Goal: Task Accomplishment & Management: Use online tool/utility

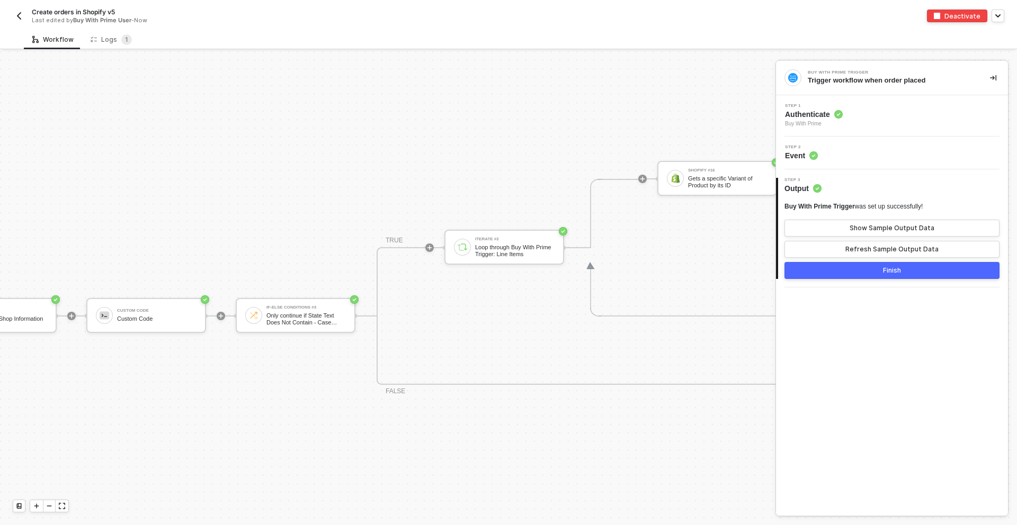
scroll to position [660, 421]
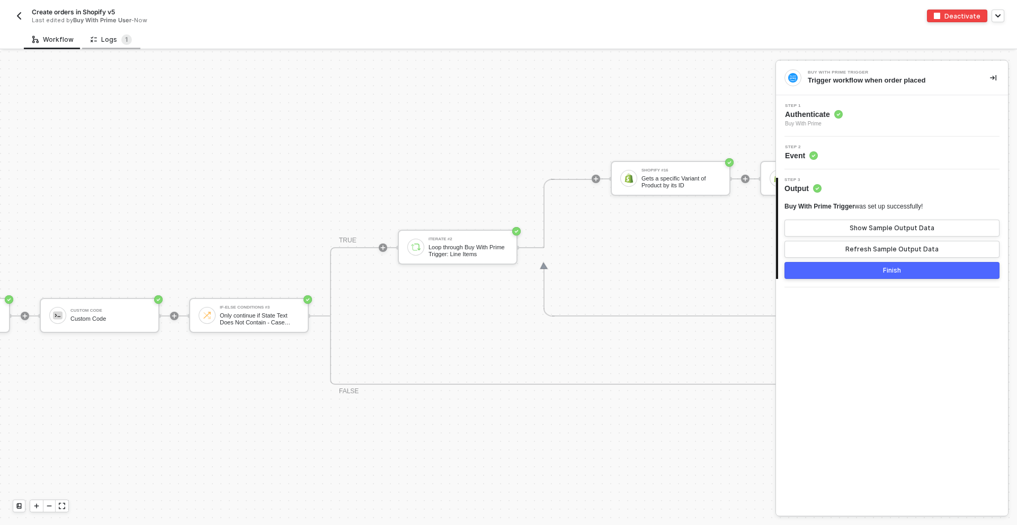
click at [98, 33] on div "Logs 1" at bounding box center [111, 40] width 58 height 20
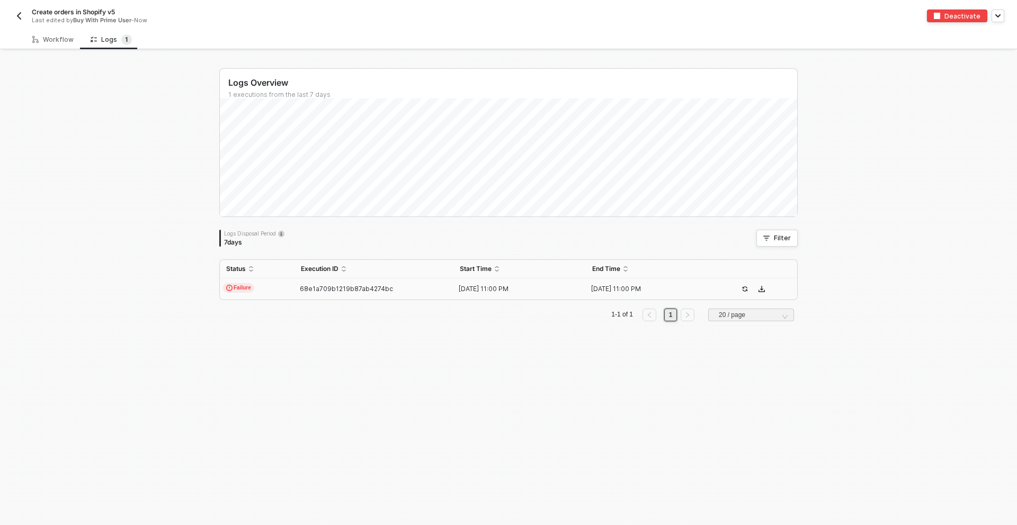
click at [280, 283] on td "Failure" at bounding box center [257, 289] width 75 height 21
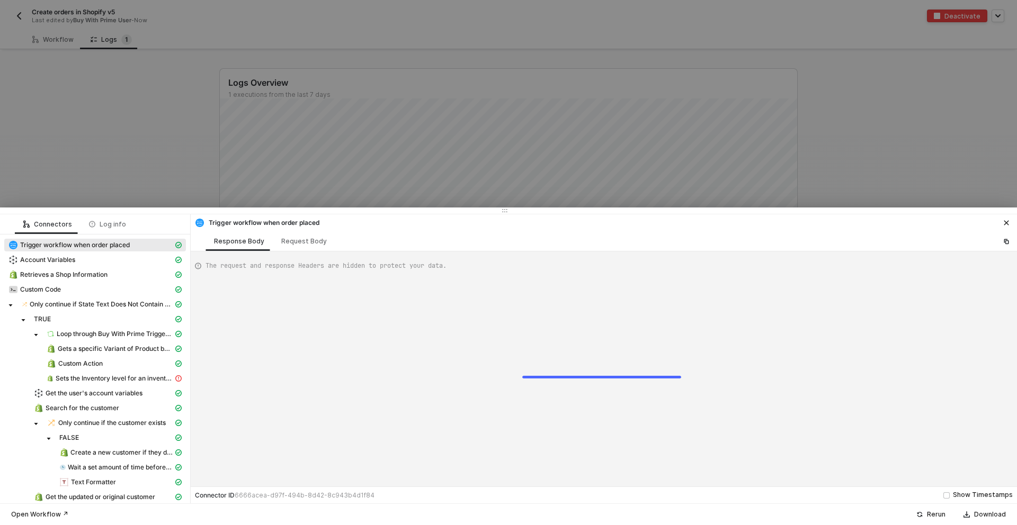
scroll to position [95, 0]
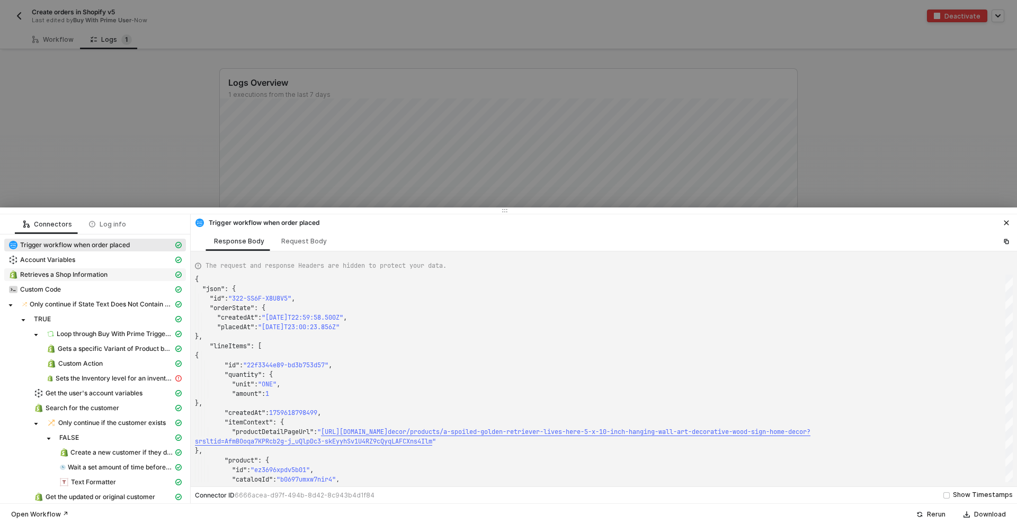
click at [93, 275] on span "Retrieves a Shop Information" at bounding box center [63, 275] width 87 height 8
type textarea "{ "json": { "shop": { "id": 13810725, "name": "Honey Dew Gifts", "email": "[EMA…"
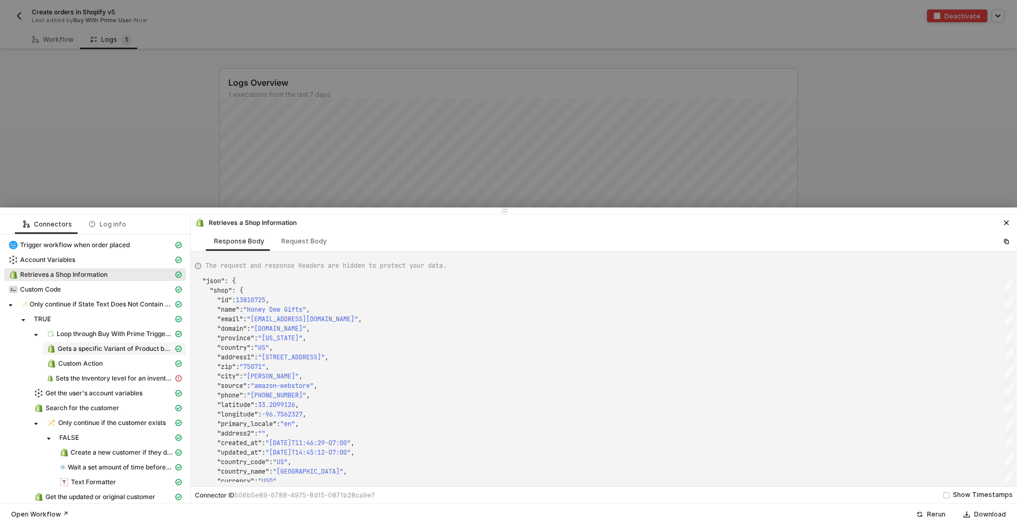
click at [96, 347] on span "Gets a specific Variant of Product by its ID" at bounding box center [115, 349] width 115 height 8
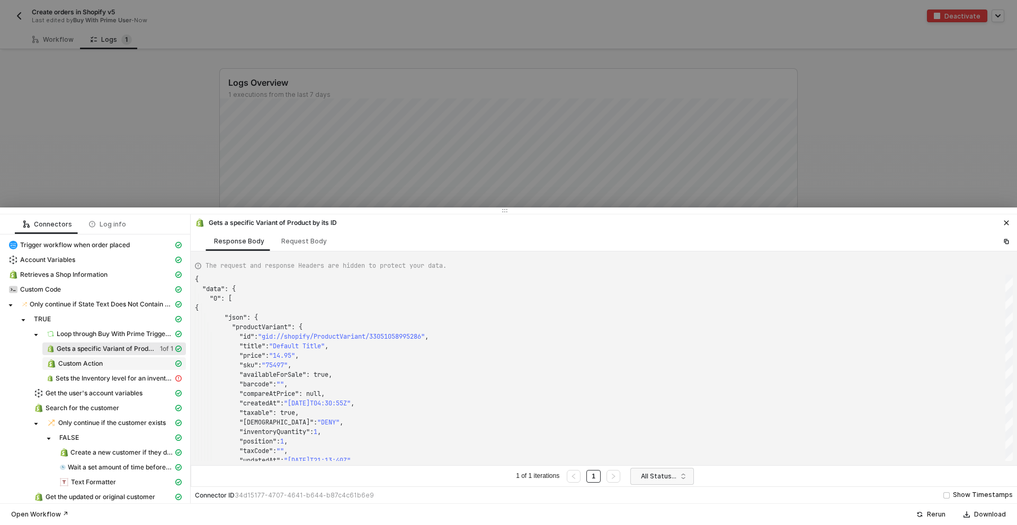
click at [94, 365] on span "Custom Action" at bounding box center [80, 364] width 44 height 8
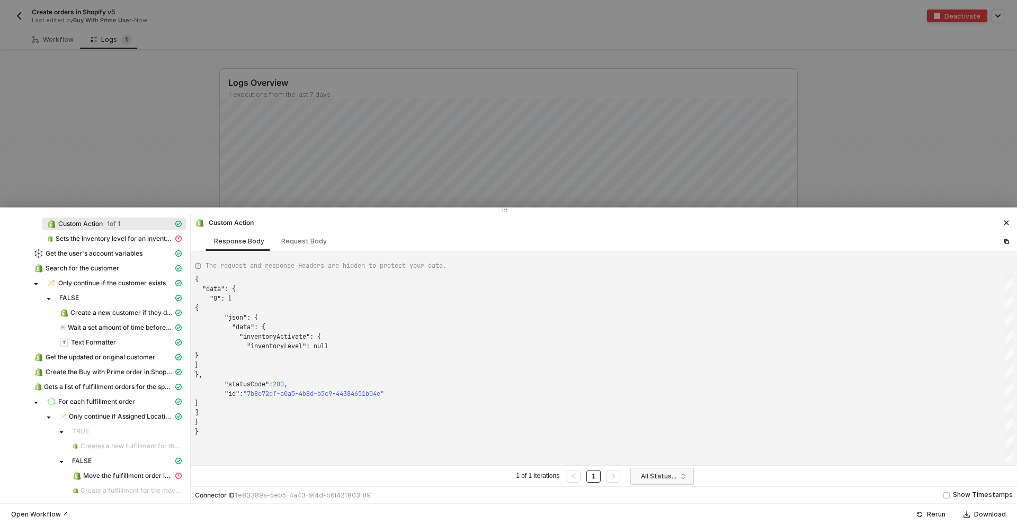
scroll to position [127, 0]
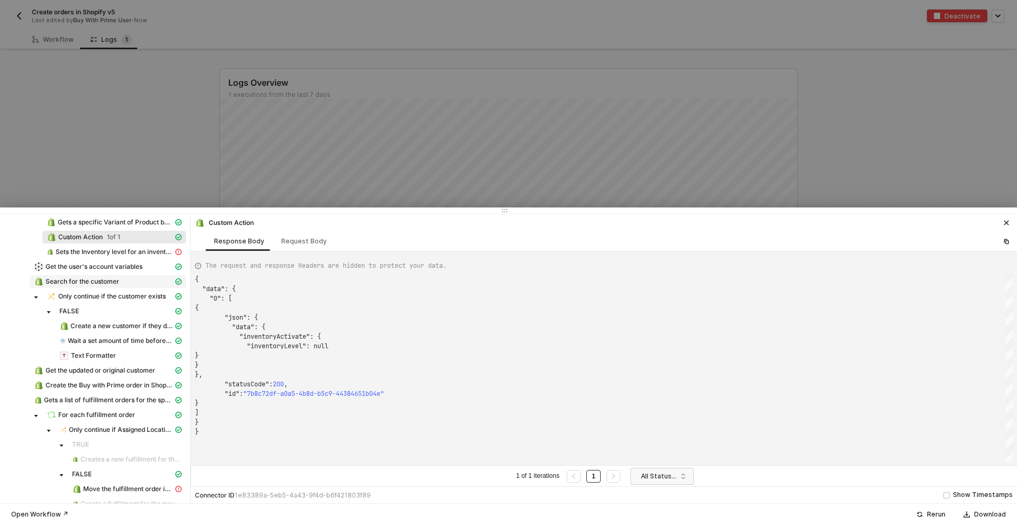
click at [116, 281] on span "Search for the customer" at bounding box center [83, 282] width 74 height 8
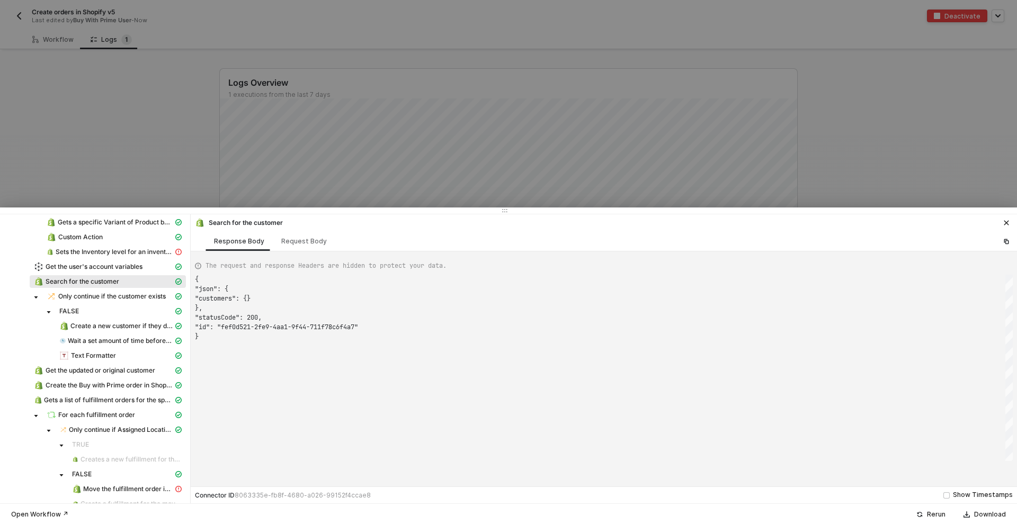
scroll to position [57, 0]
click at [87, 330] on div "Create a new customer if they don't" at bounding box center [116, 326] width 114 height 10
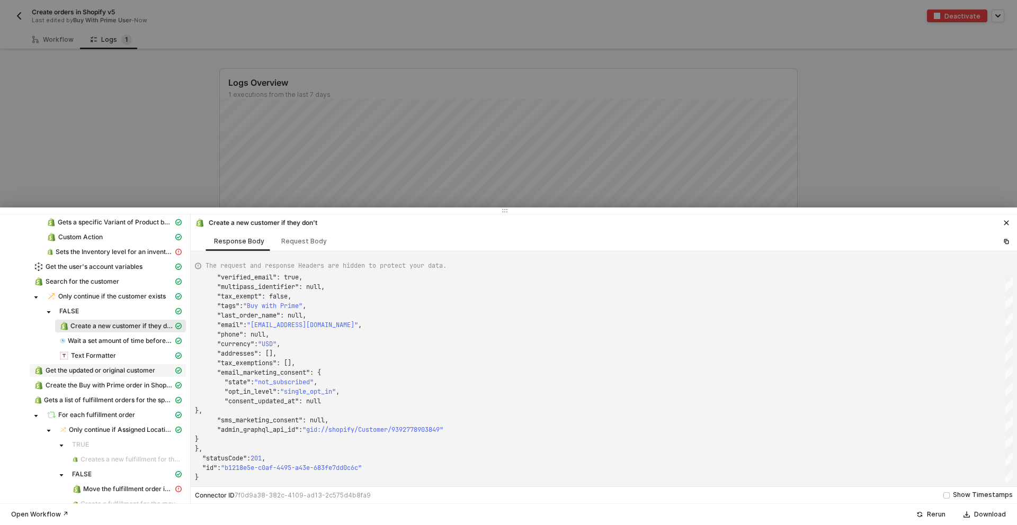
click at [44, 374] on div "Get the updated or original customer" at bounding box center [103, 371] width 139 height 10
click at [53, 381] on div "Create the Buy with Prime order in Shopify" at bounding box center [103, 386] width 139 height 10
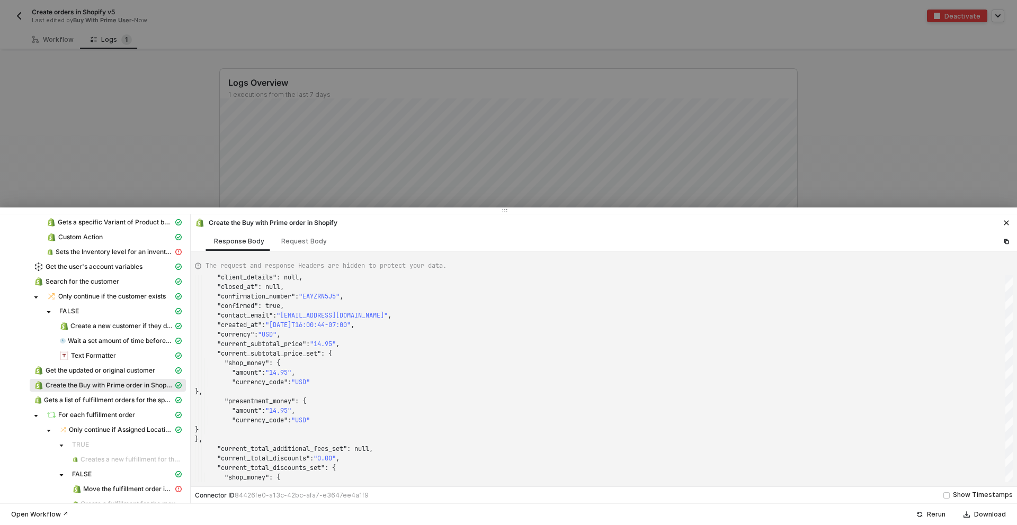
click at [57, 391] on span "Create the Buy with Prime order in Shopify" at bounding box center [108, 385] width 156 height 13
click at [60, 402] on span "Gets a list of fulfillment orders for the specific order" at bounding box center [108, 400] width 129 height 8
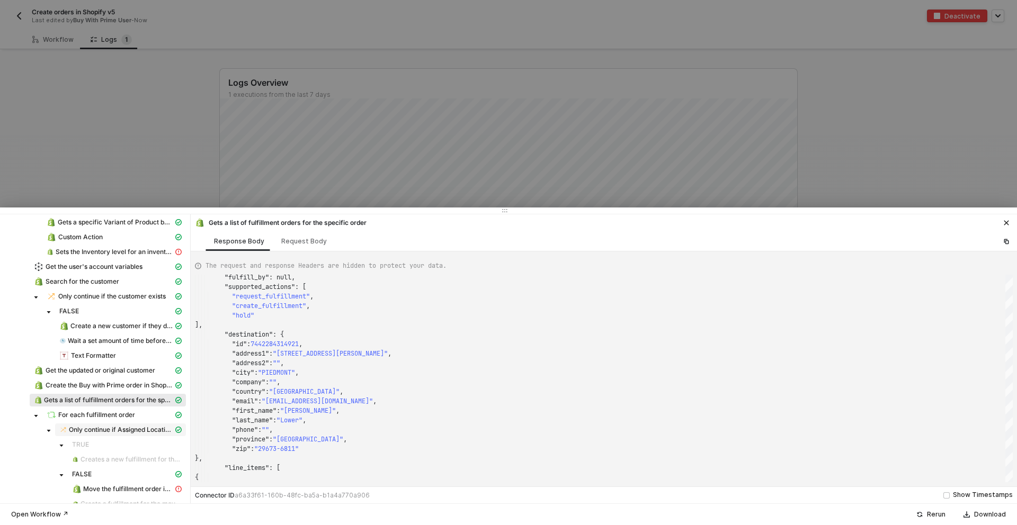
click at [66, 430] on img at bounding box center [63, 430] width 7 height 8
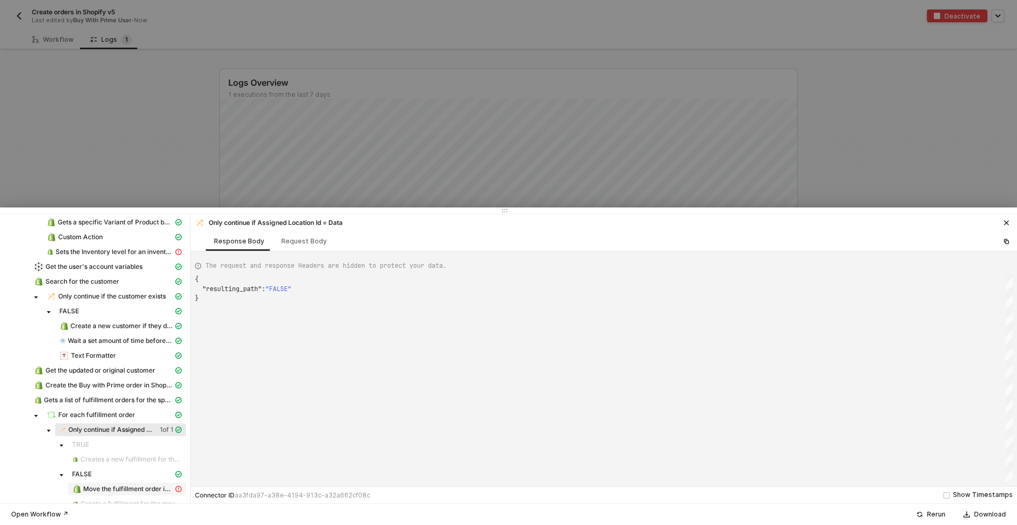
click at [70, 483] on span "Move the fulfillment order if not" at bounding box center [127, 489] width 118 height 13
type textarea "{ "statusCode": 422, "message": "Error : [\n \"The origin location's fulfillmen…"
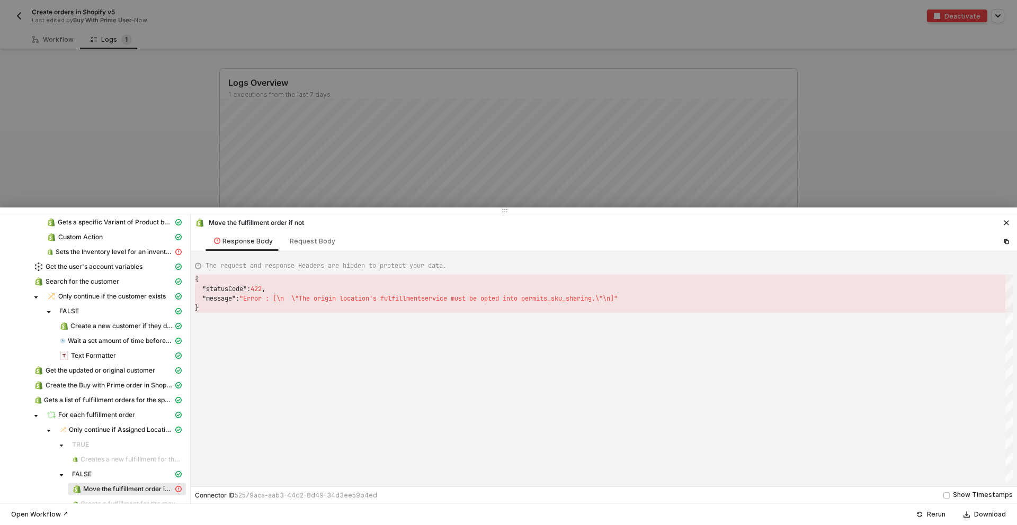
scroll to position [140, 0]
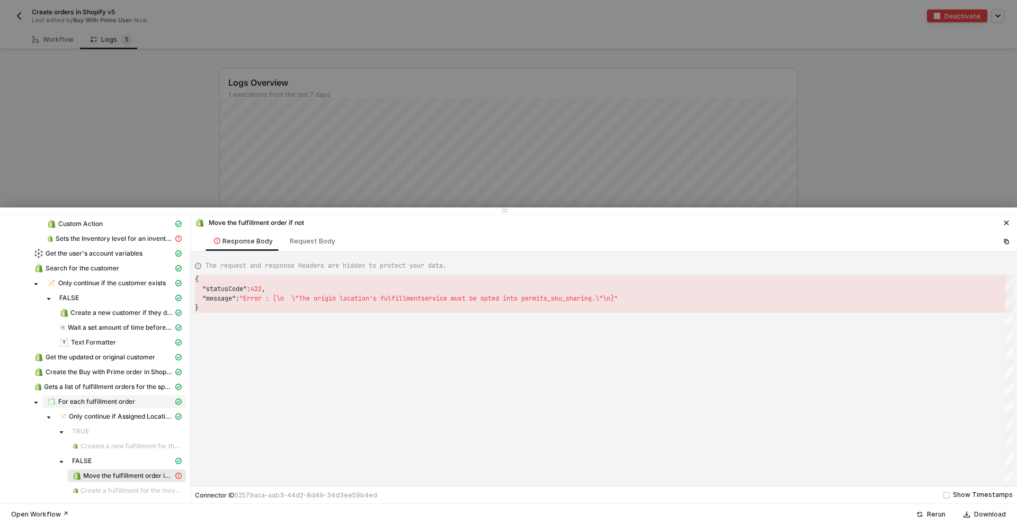
click at [121, 402] on span "For each fulfillment order" at bounding box center [96, 402] width 77 height 8
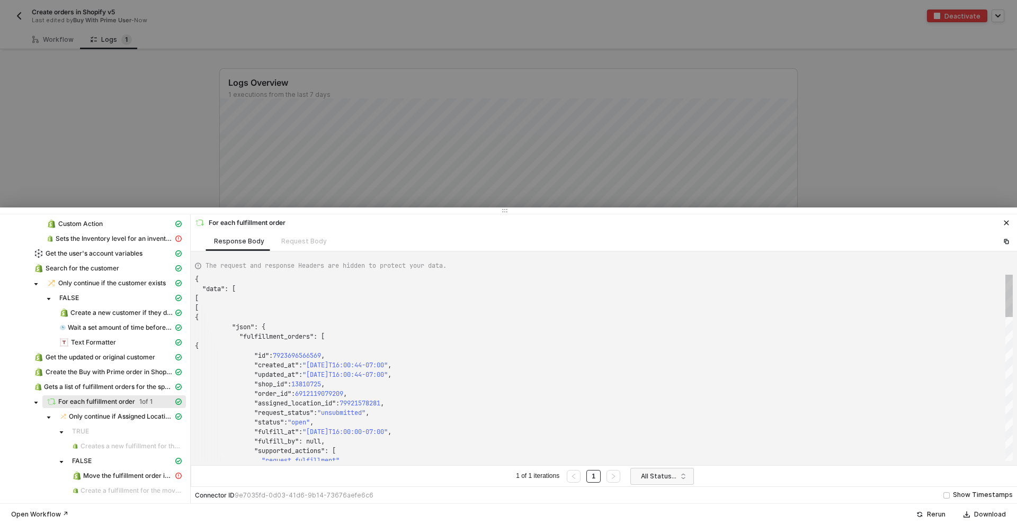
scroll to position [95, 0]
click at [88, 476] on span "Move the fulfillment order if not" at bounding box center [128, 476] width 90 height 8
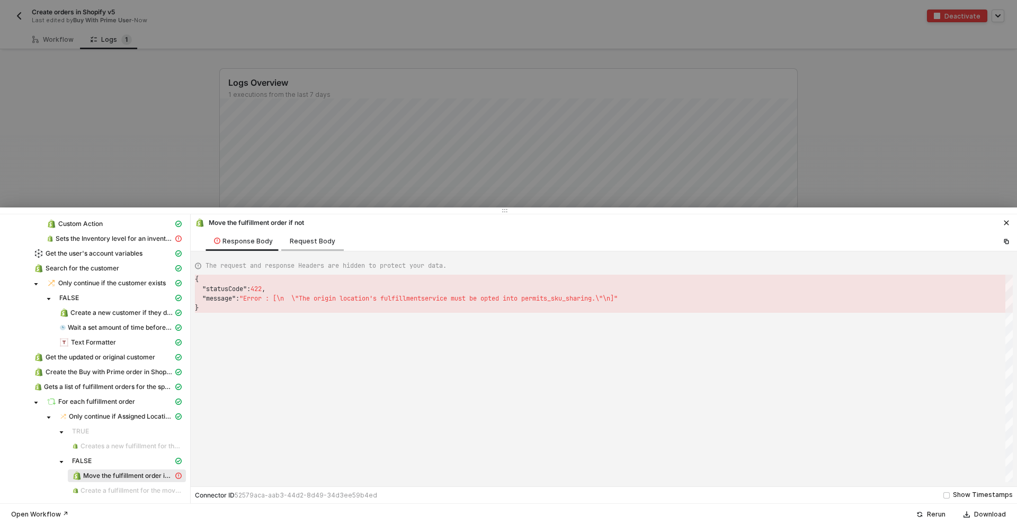
click at [298, 231] on div "Request Body" at bounding box center [312, 241] width 62 height 20
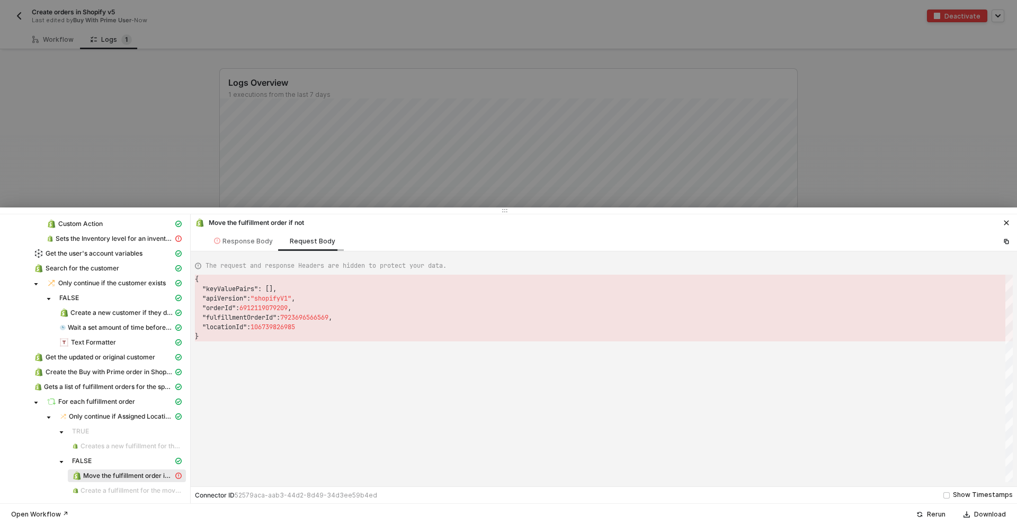
scroll to position [57, 0]
click at [236, 245] on div "Response Body" at bounding box center [243, 241] width 59 height 8
type textarea "{ "statusCode": 422, "message": "Error : [\n \"The origin location's fulfillmen…"
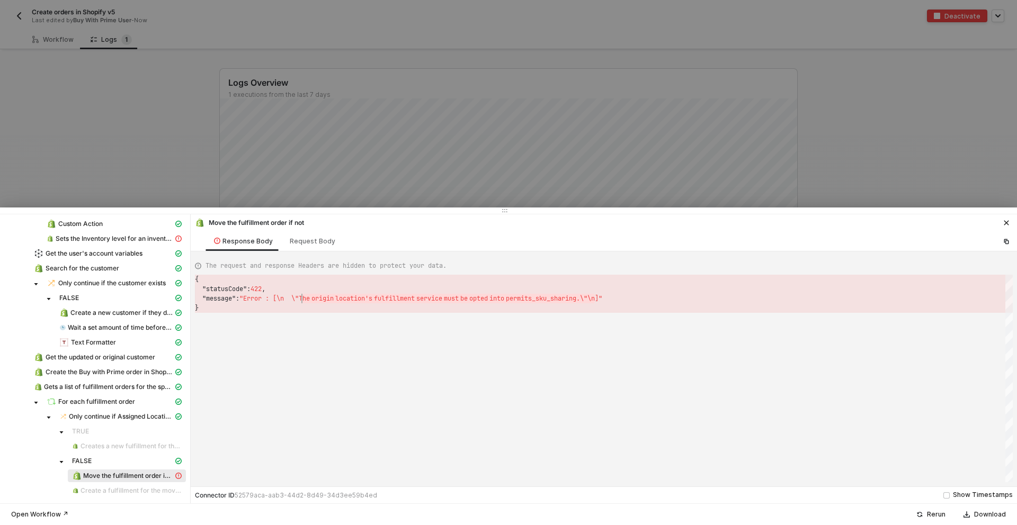
scroll to position [19, 111]
drag, startPoint x: 614, startPoint y: 301, endPoint x: 304, endPoint y: 299, distance: 310.4
click at [176, 153] on div at bounding box center [508, 262] width 1017 height 525
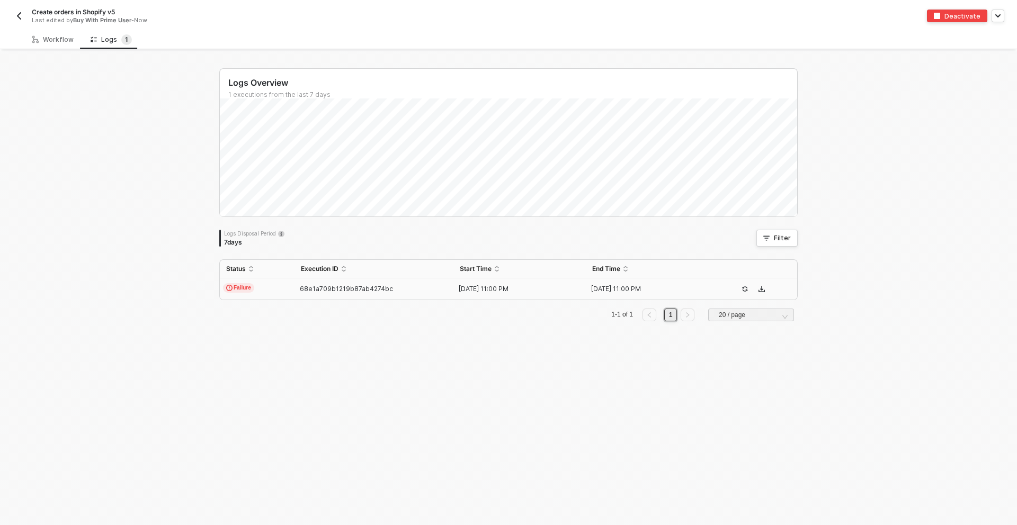
click at [173, 144] on div "Logs Overview 1 executions from the last 7 days Logs Disposal Period 7 days Fil…" at bounding box center [508, 288] width 1017 height 474
